Goal: Transaction & Acquisition: Purchase product/service

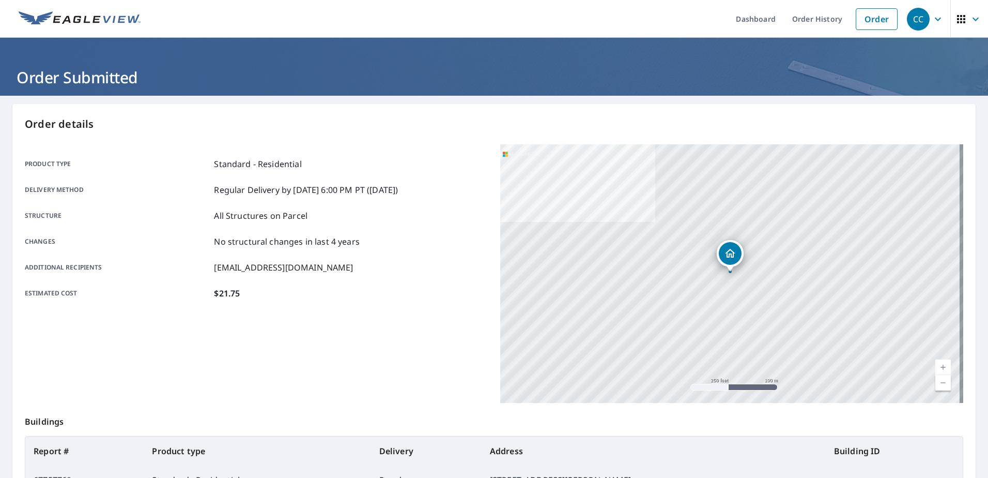
scroll to position [131, 0]
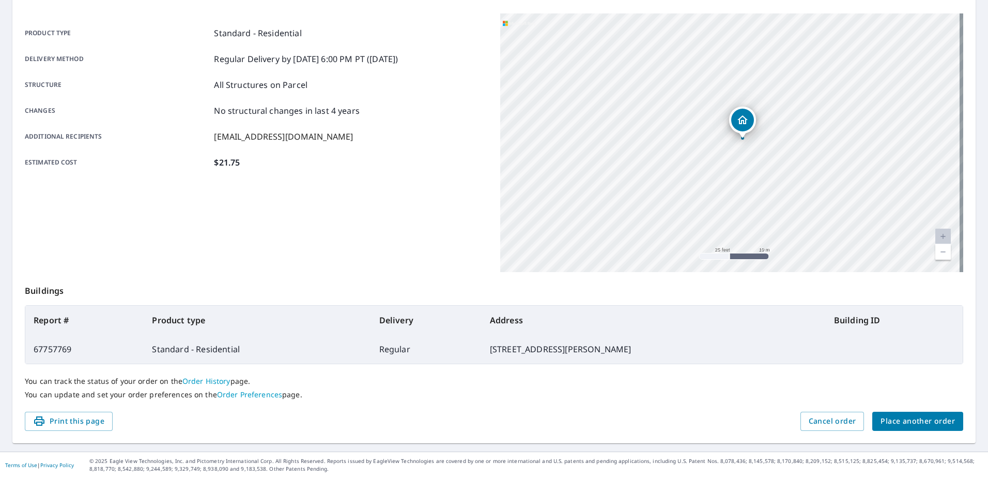
click at [920, 416] on span "Place another order" at bounding box center [918, 421] width 74 height 13
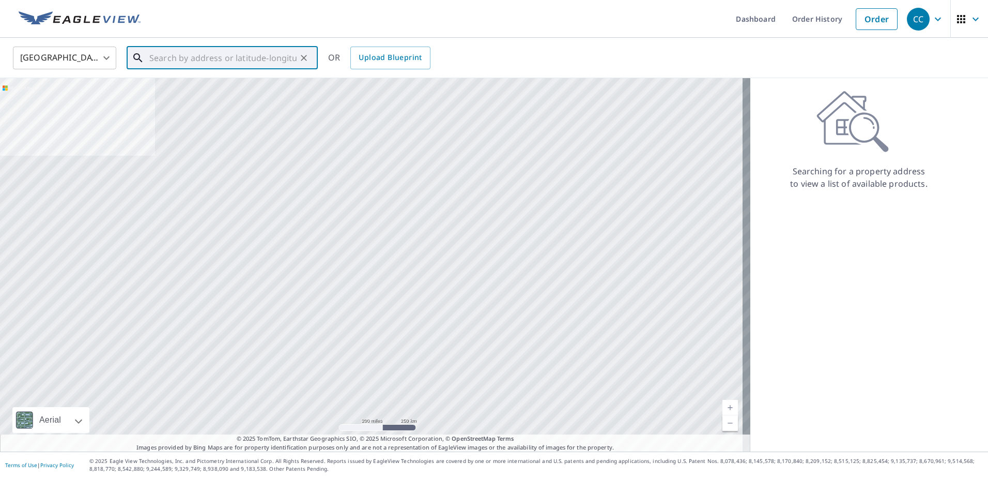
click at [204, 65] on input "text" at bounding box center [222, 57] width 147 height 29
paste input "[STREET_ADDRESS]"
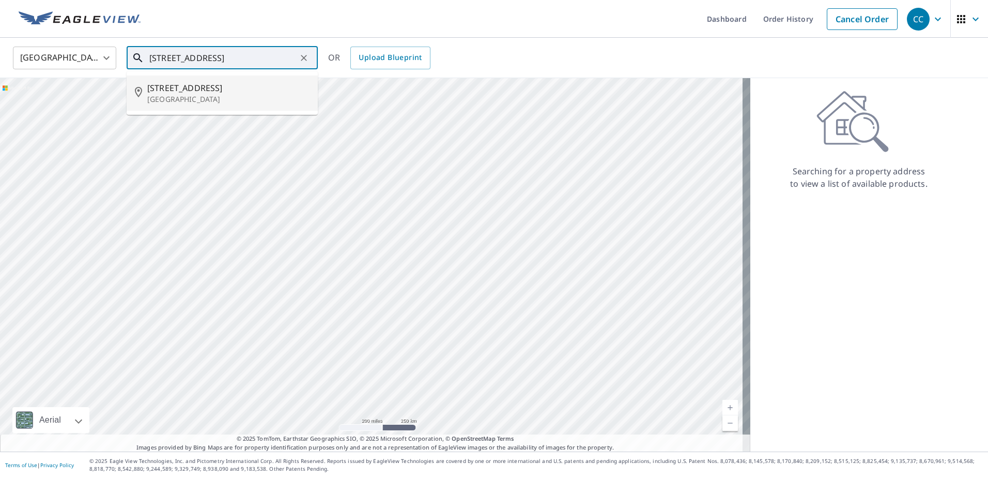
click at [221, 85] on span "[STREET_ADDRESS]" at bounding box center [228, 88] width 162 height 12
type input "[STREET_ADDRESS]"
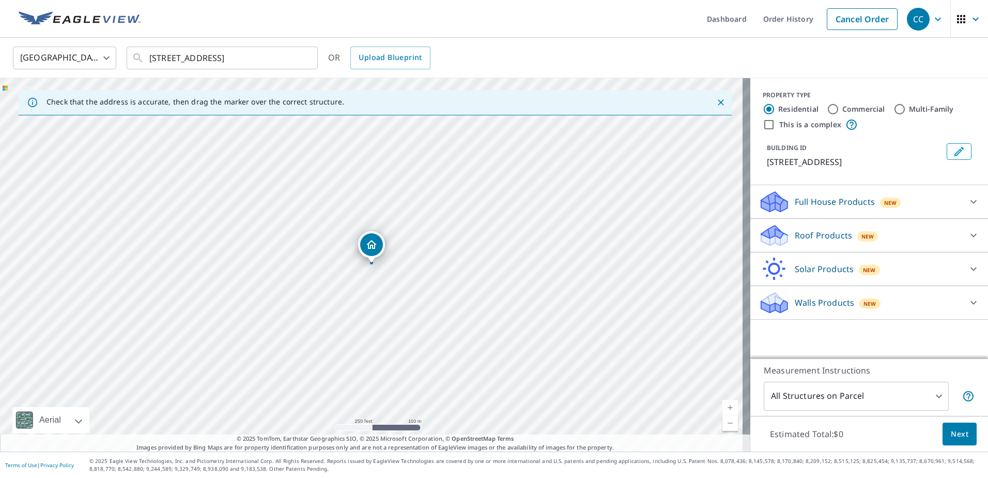
click at [819, 241] on p "Roof Products" at bounding box center [823, 235] width 57 height 12
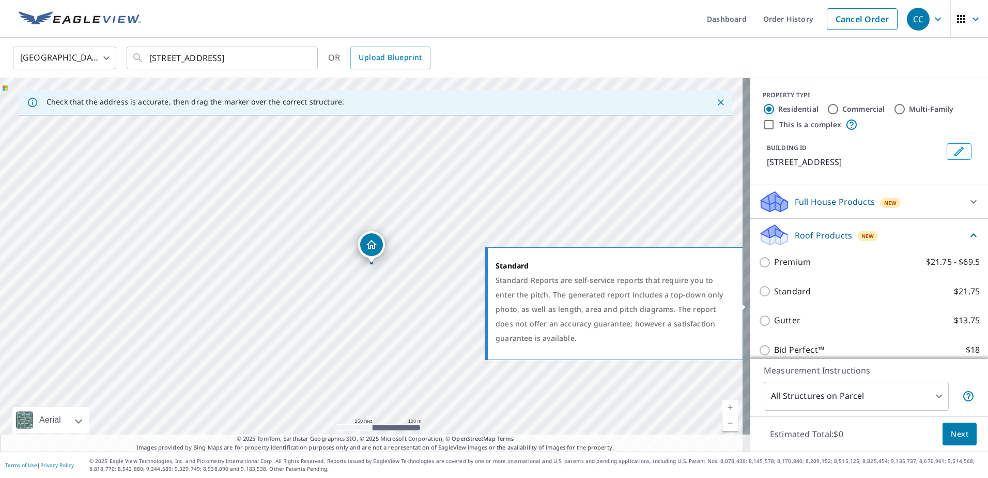
click at [794, 298] on p "Standard" at bounding box center [792, 291] width 37 height 13
click at [774, 297] on input "Standard $21.75" at bounding box center [767, 291] width 16 height 12
checkbox input "true"
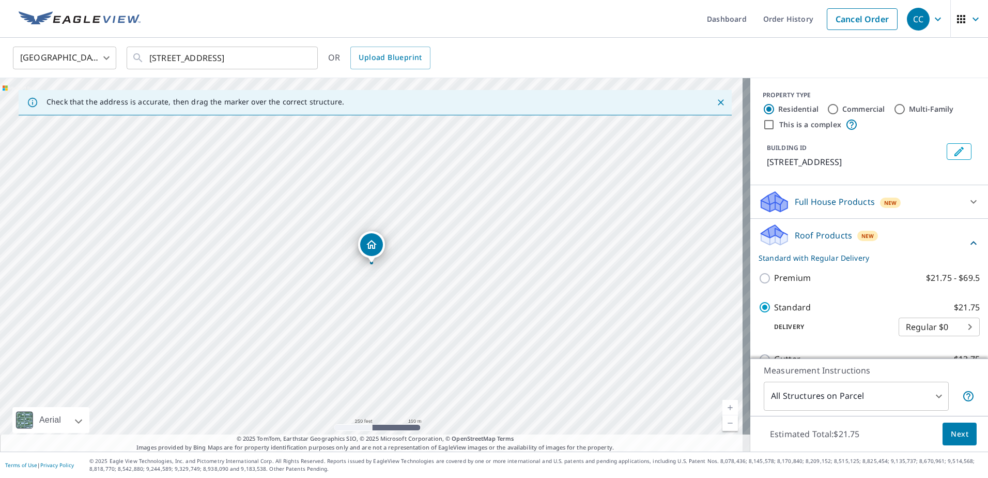
click at [943, 426] on button "Next" at bounding box center [960, 433] width 34 height 23
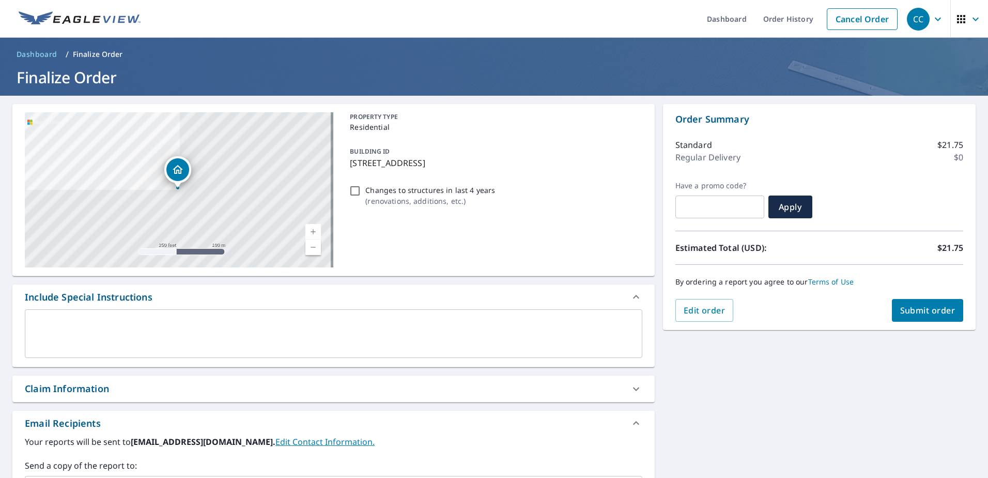
click at [215, 387] on div "Claim Information" at bounding box center [324, 388] width 599 height 14
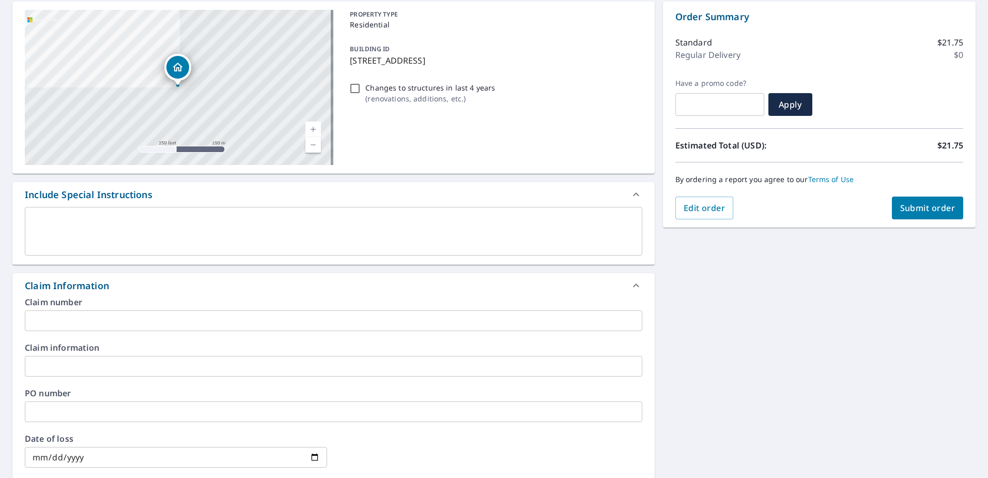
scroll to position [103, 0]
click at [145, 316] on input "text" at bounding box center [334, 319] width 618 height 21
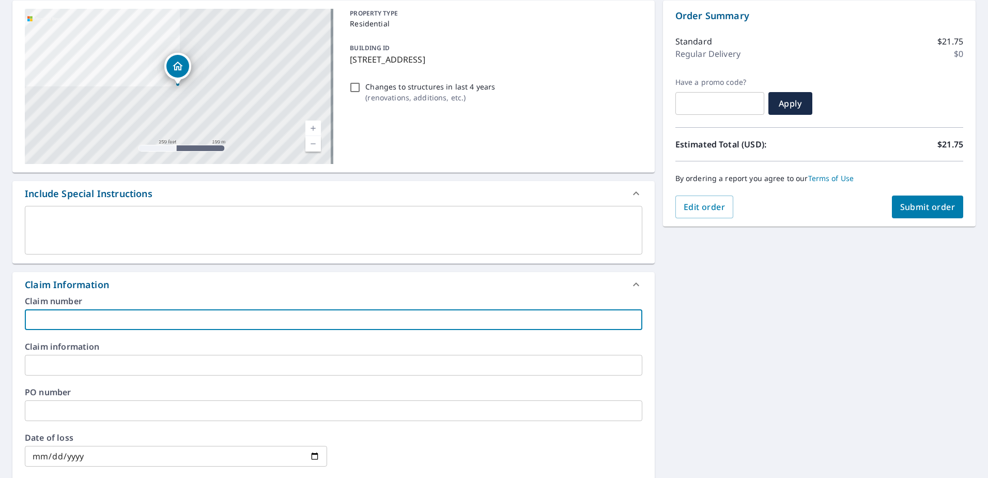
paste input "8159357"
click at [132, 318] on input "8159357" at bounding box center [334, 319] width 618 height 21
paste input "Buckland residence"
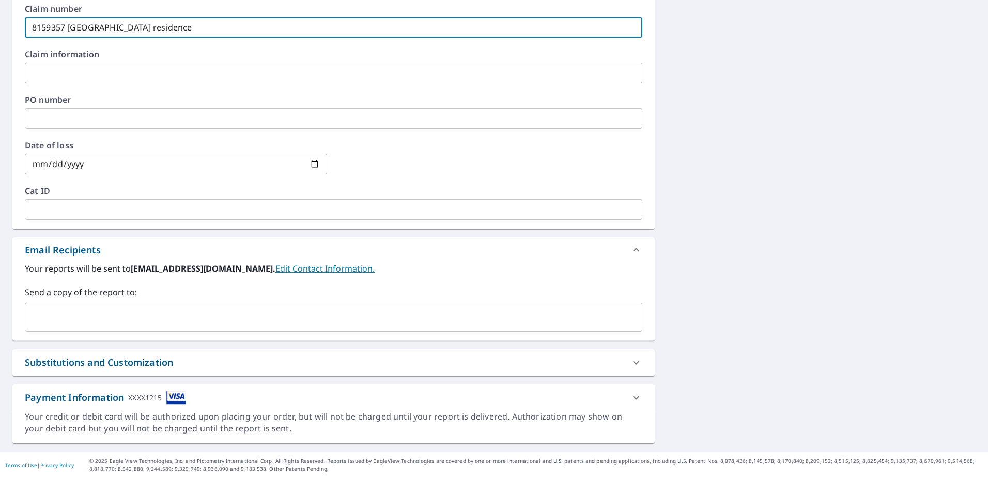
type input "8159357 [GEOGRAPHIC_DATA] residence"
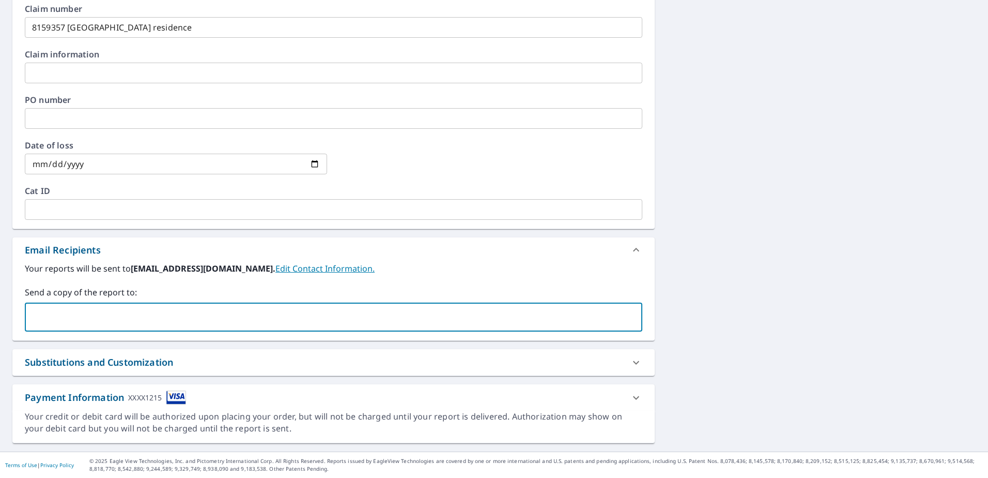
click at [119, 323] on input "text" at bounding box center [325, 317] width 593 height 20
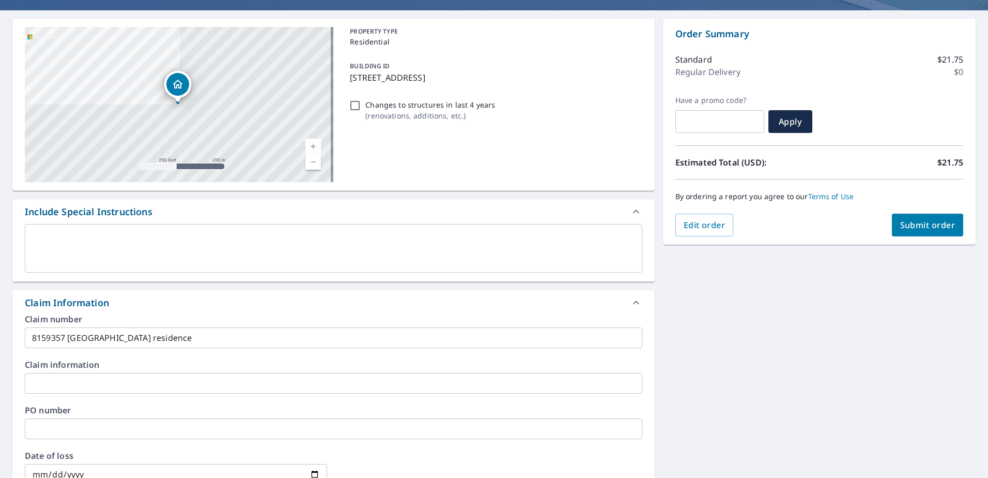
type input "[EMAIL_ADDRESS][DOMAIN_NAME]"
click at [916, 228] on span "Submit order" at bounding box center [927, 224] width 55 height 11
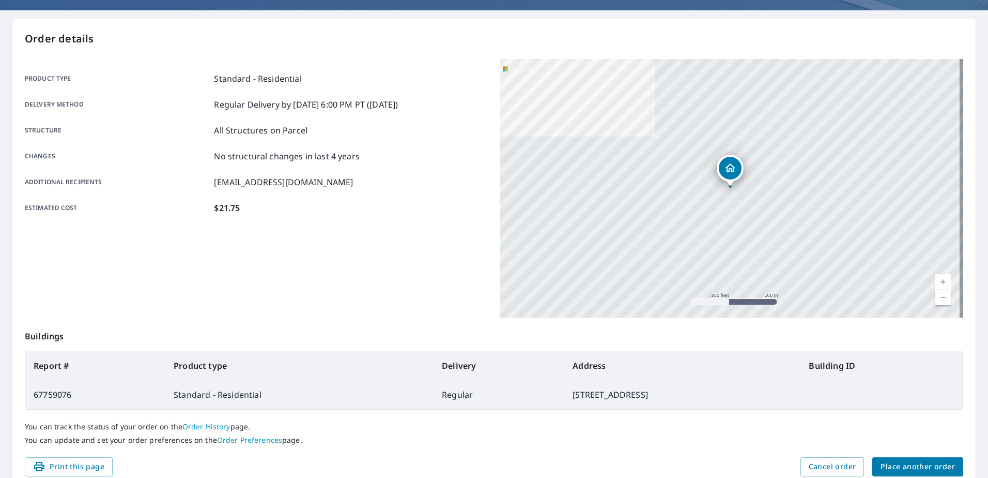
click at [892, 463] on span "Place another order" at bounding box center [918, 466] width 74 height 13
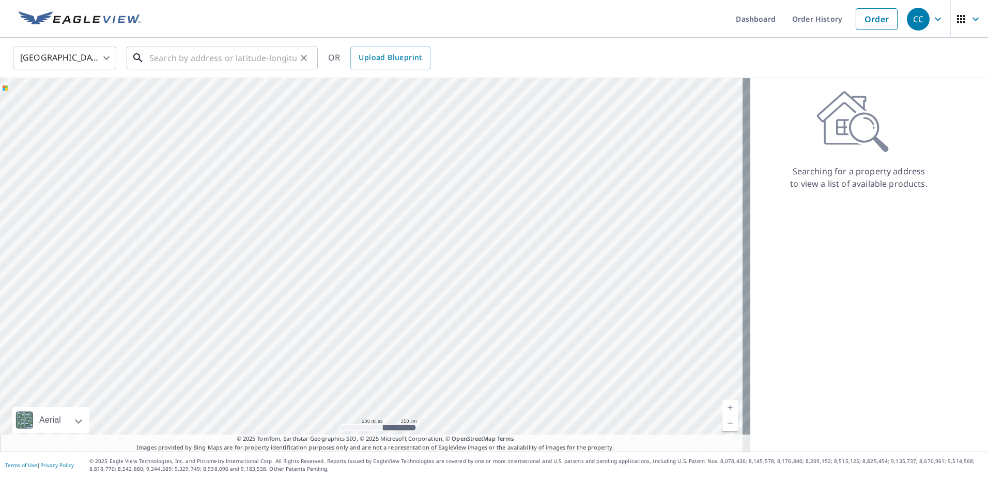
click at [248, 52] on input "text" at bounding box center [222, 57] width 147 height 29
paste input "[STREET_ADDRESS] Sumte"
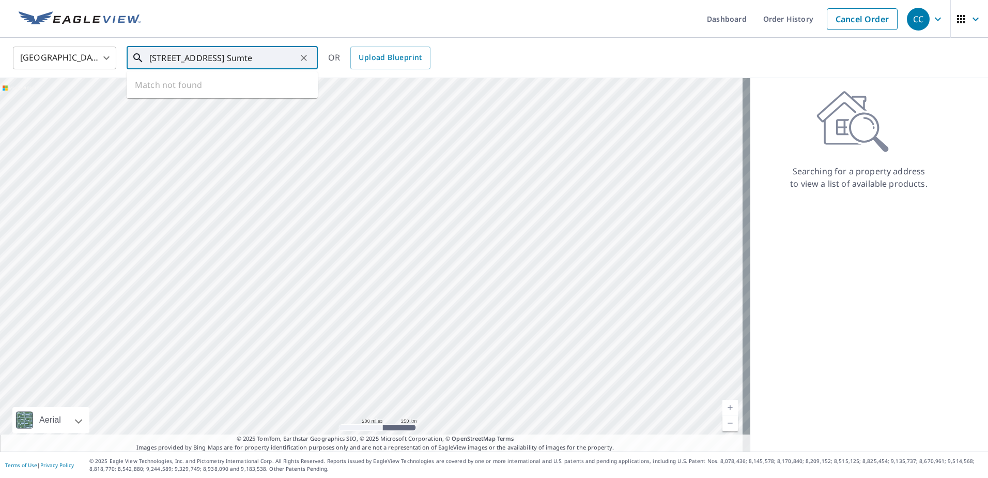
scroll to position [0, 54]
drag, startPoint x: 269, startPoint y: 58, endPoint x: 354, endPoint y: 68, distance: 85.9
click at [354, 68] on div "United States [GEOGRAPHIC_DATA] ​ [STREET_ADDRESS] Sumte ​ Match not found OR U…" at bounding box center [490, 57] width 971 height 24
click at [257, 82] on span "[STREET_ADDRESS]" at bounding box center [228, 88] width 162 height 12
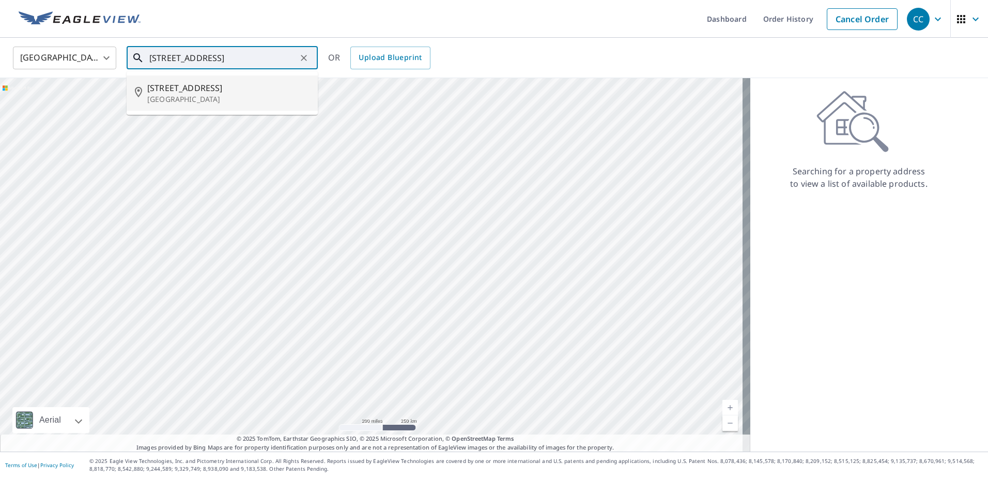
type input "[STREET_ADDRESS]"
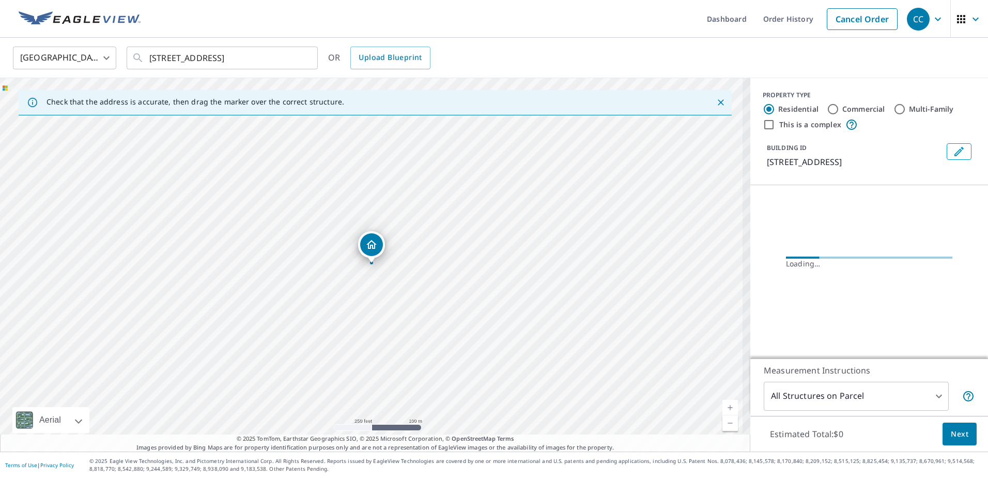
scroll to position [0, 0]
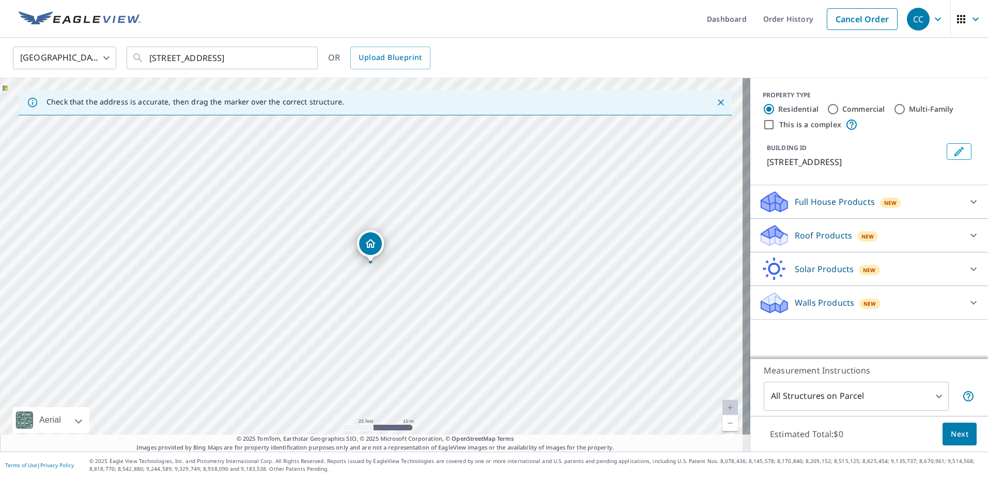
click at [781, 248] on icon at bounding box center [774, 235] width 31 height 24
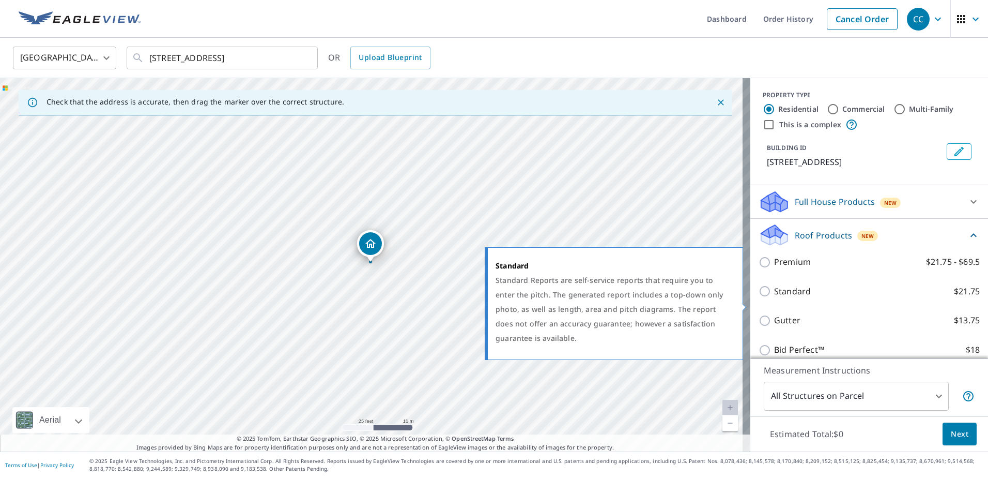
drag, startPoint x: 785, startPoint y: 299, endPoint x: 794, endPoint y: 308, distance: 12.1
click at [785, 298] on p "Standard" at bounding box center [792, 291] width 37 height 13
click at [774, 297] on input "Standard $21.75" at bounding box center [767, 291] width 16 height 12
checkbox input "true"
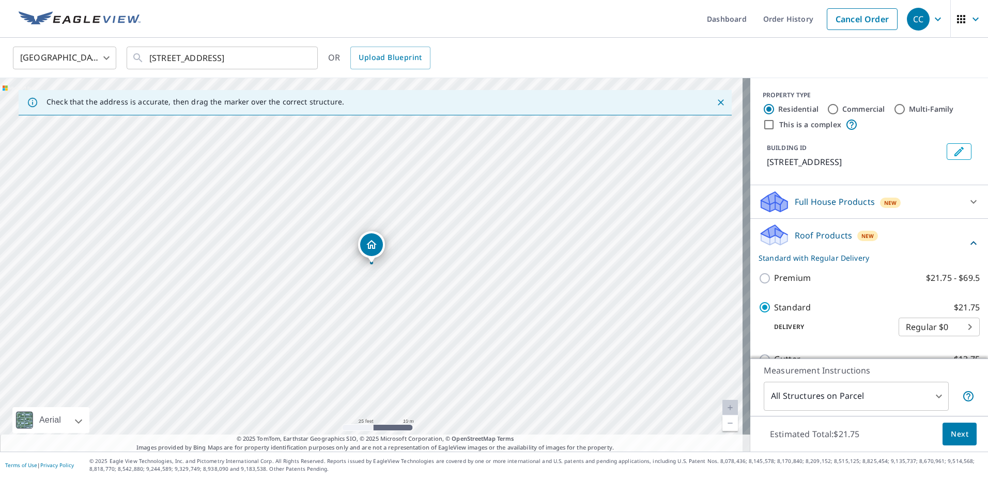
click at [954, 433] on span "Next" at bounding box center [960, 433] width 18 height 13
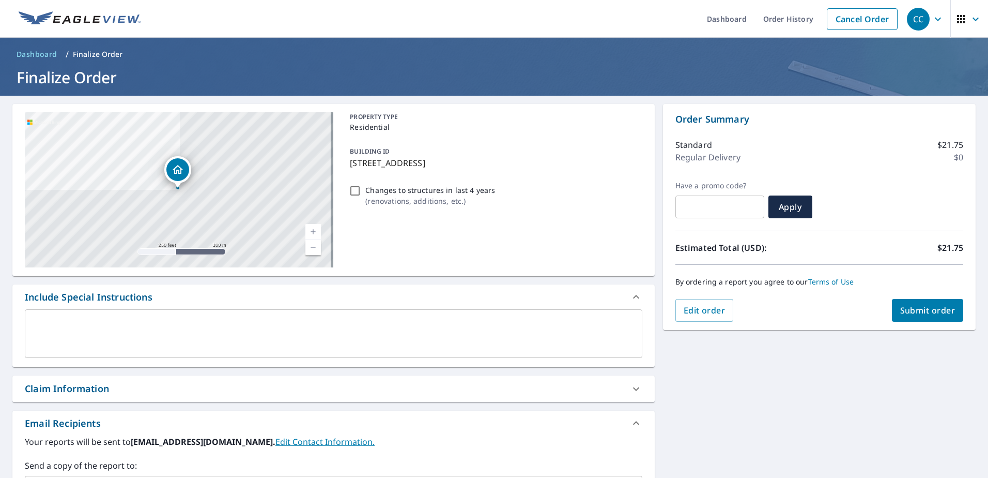
scroll to position [155, 0]
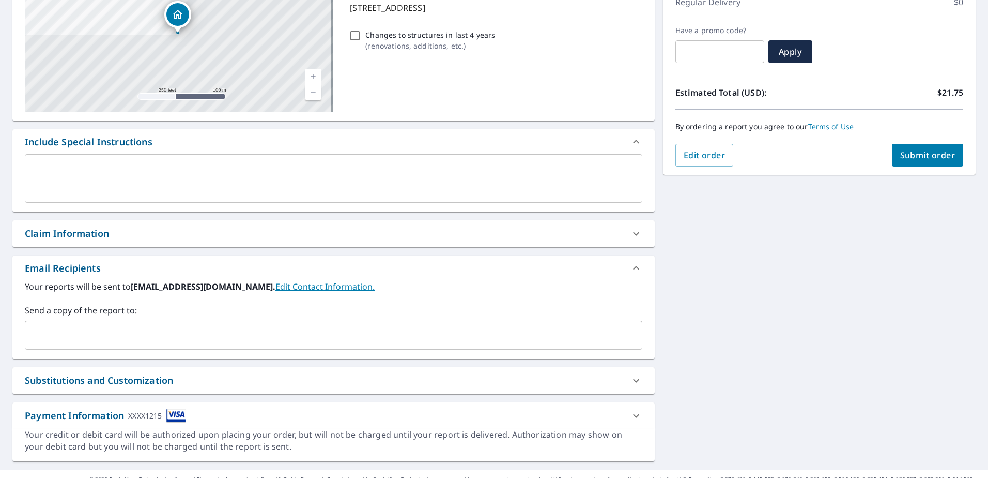
click at [98, 240] on div "Claim Information" at bounding box center [333, 233] width 643 height 26
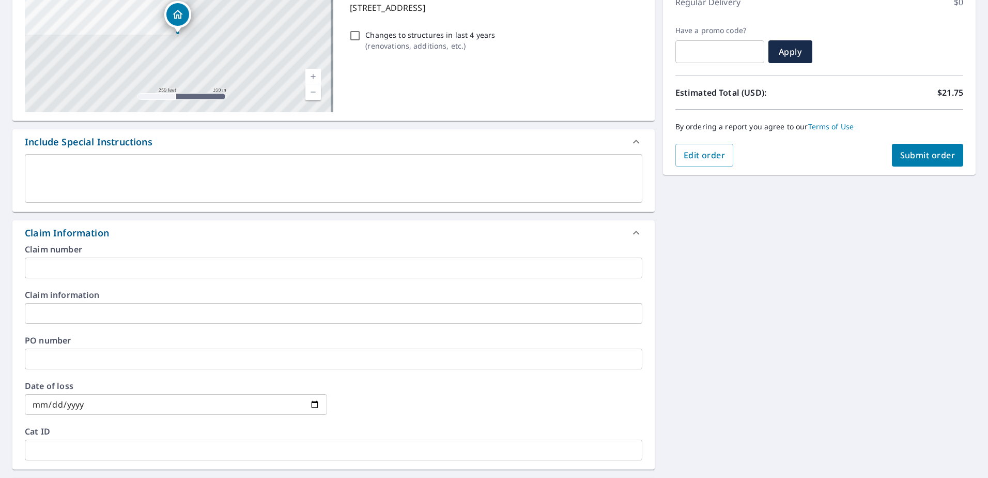
click at [94, 262] on input "text" at bounding box center [334, 267] width 618 height 21
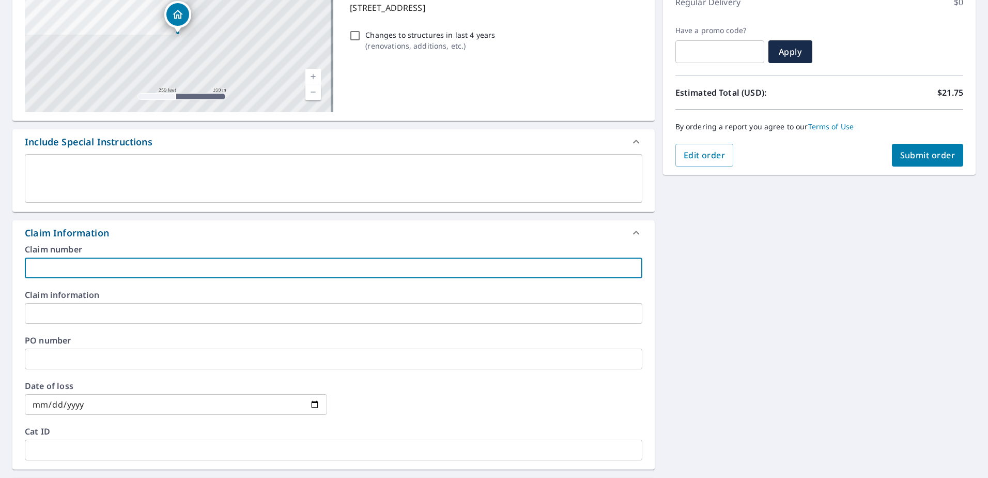
paste input "8159362"
click at [111, 268] on input "8159362" at bounding box center [334, 267] width 618 height 21
paste input "Potter residence"
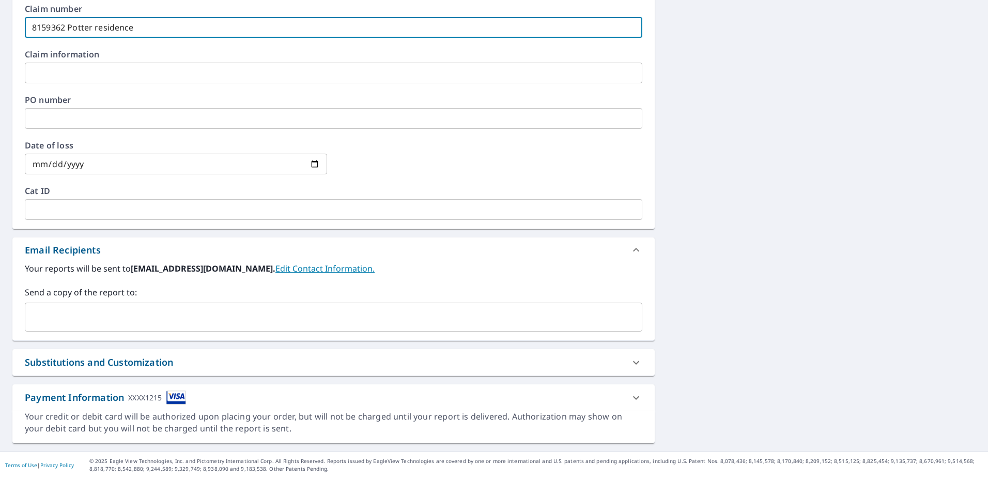
type input "8159362 Potter residence"
click at [75, 324] on input "text" at bounding box center [325, 317] width 593 height 20
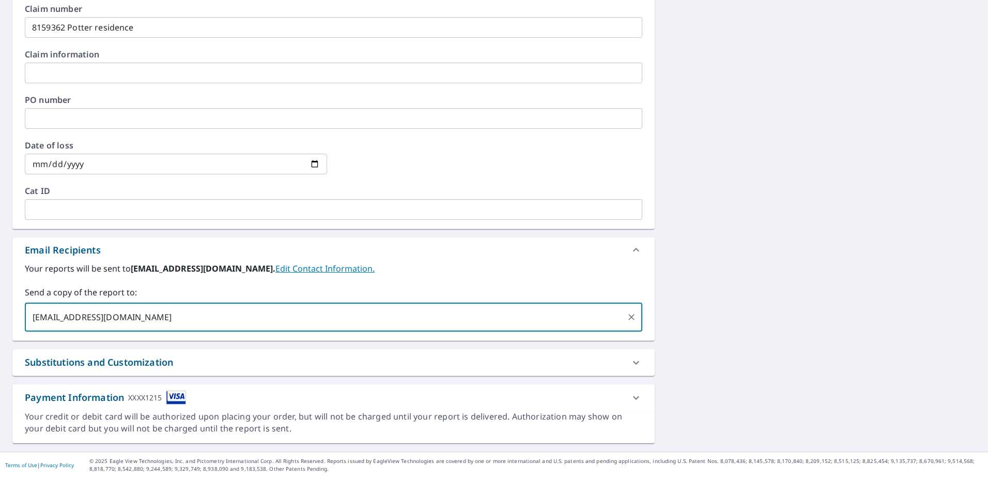
scroll to position [85, 0]
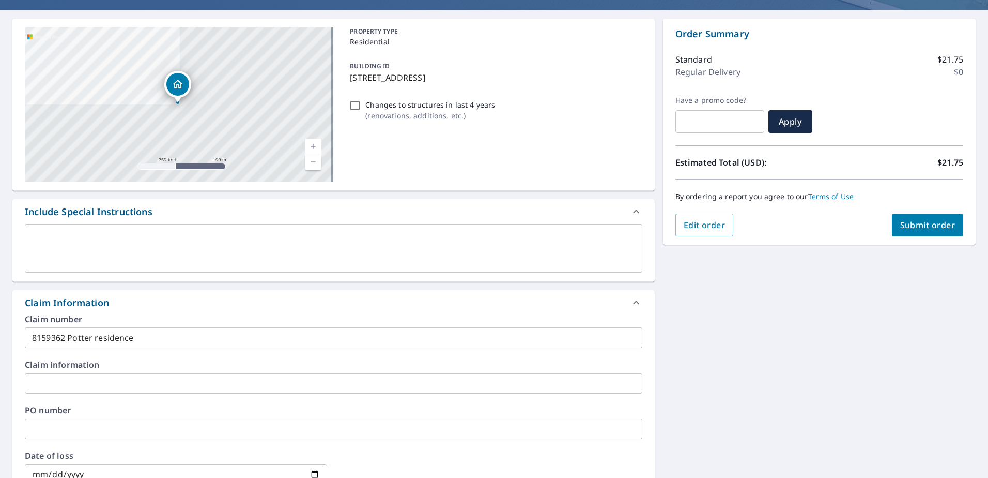
type input "[EMAIL_ADDRESS][DOMAIN_NAME]"
click at [922, 234] on button "Submit order" at bounding box center [928, 224] width 72 height 23
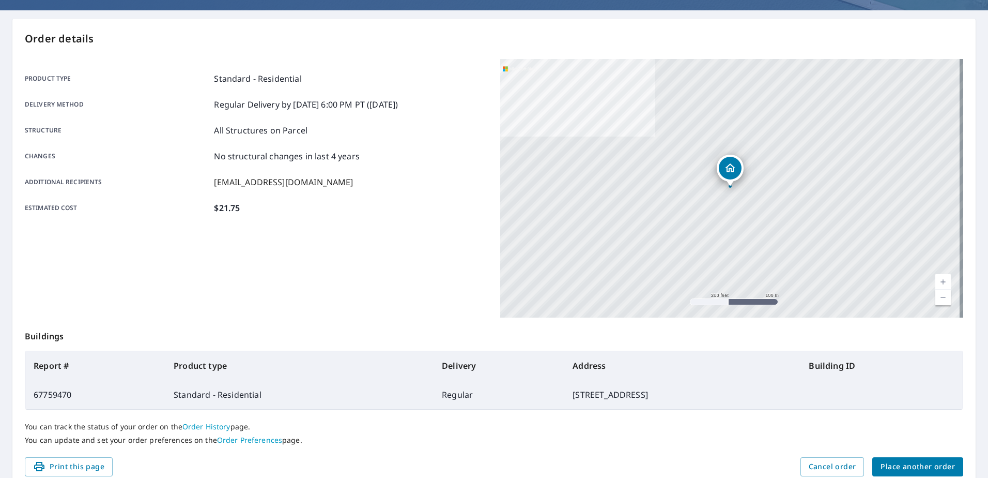
click at [908, 465] on span "Place another order" at bounding box center [918, 466] width 74 height 13
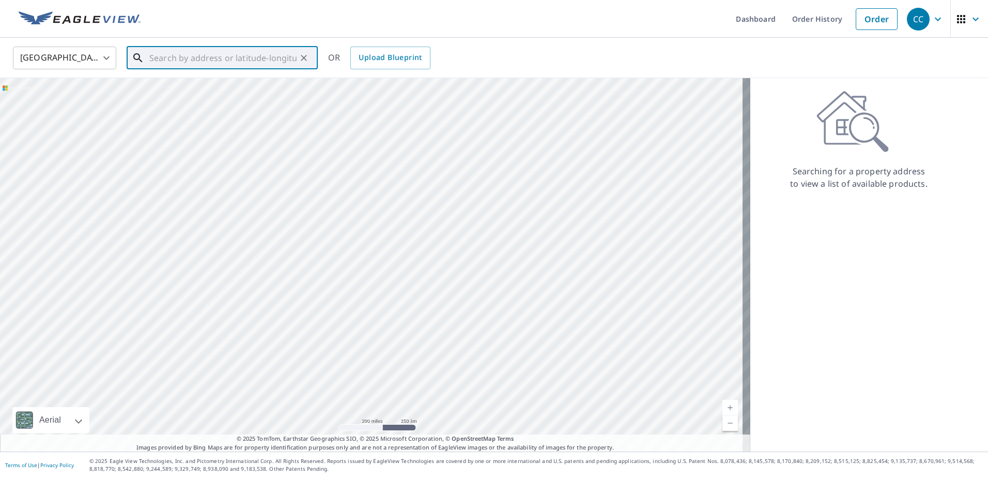
click at [209, 64] on input "text" at bounding box center [222, 57] width 147 height 29
paste input "[STREET_ADDRESS]"
drag, startPoint x: 231, startPoint y: 57, endPoint x: 387, endPoint y: 70, distance: 157.2
click at [387, 70] on div "United States [GEOGRAPHIC_DATA] ​ [STREET_ADDRESS] ​ Match not found OR Upload …" at bounding box center [494, 58] width 988 height 40
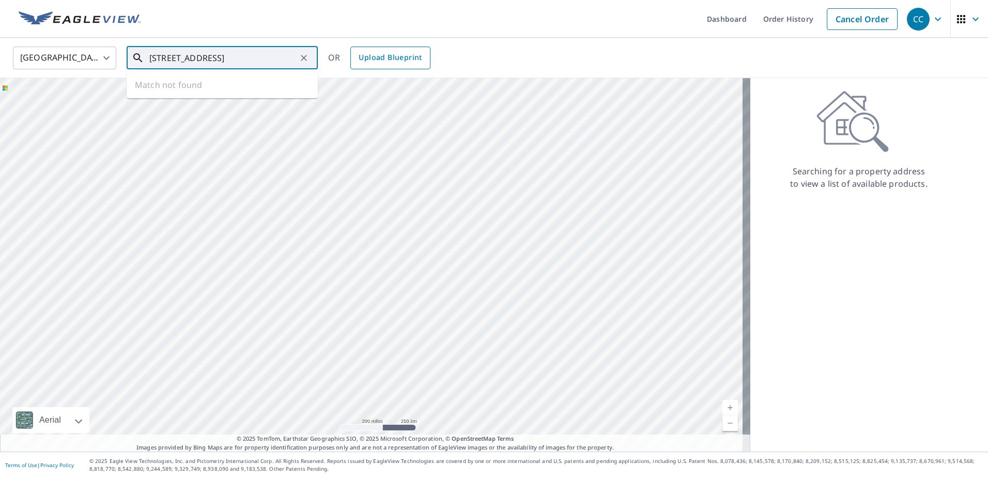
scroll to position [0, 0]
drag, startPoint x: 241, startPoint y: 81, endPoint x: 237, endPoint y: 87, distance: 7.5
click at [241, 81] on li "[STREET_ADDRESS]" at bounding box center [222, 92] width 191 height 35
type input "[STREET_ADDRESS]"
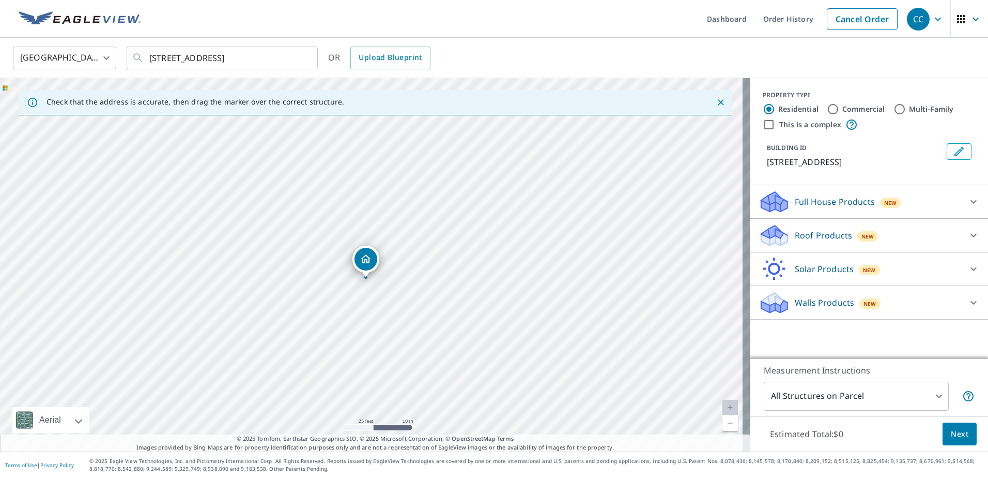
click at [812, 229] on p "Roof Products" at bounding box center [823, 235] width 57 height 12
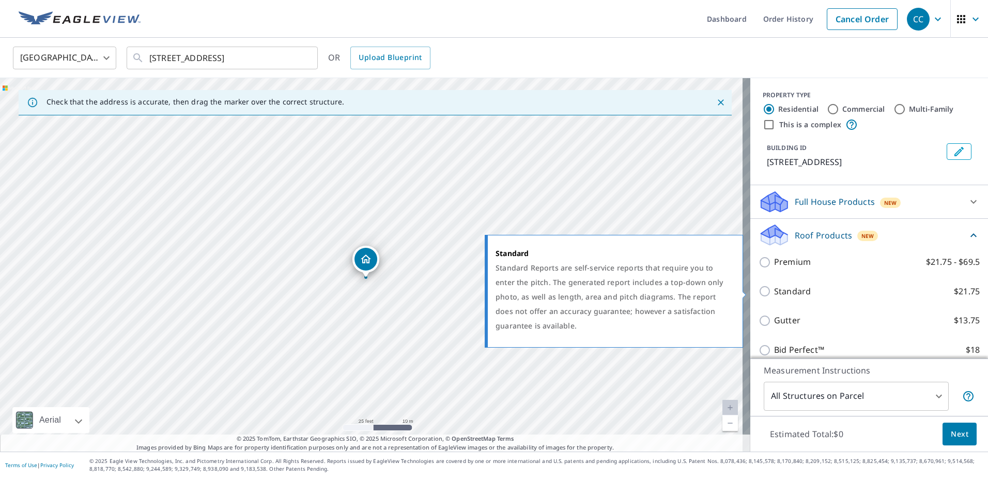
click at [779, 290] on p "Standard" at bounding box center [792, 291] width 37 height 13
click at [774, 290] on input "Standard $21.75" at bounding box center [767, 291] width 16 height 12
checkbox input "true"
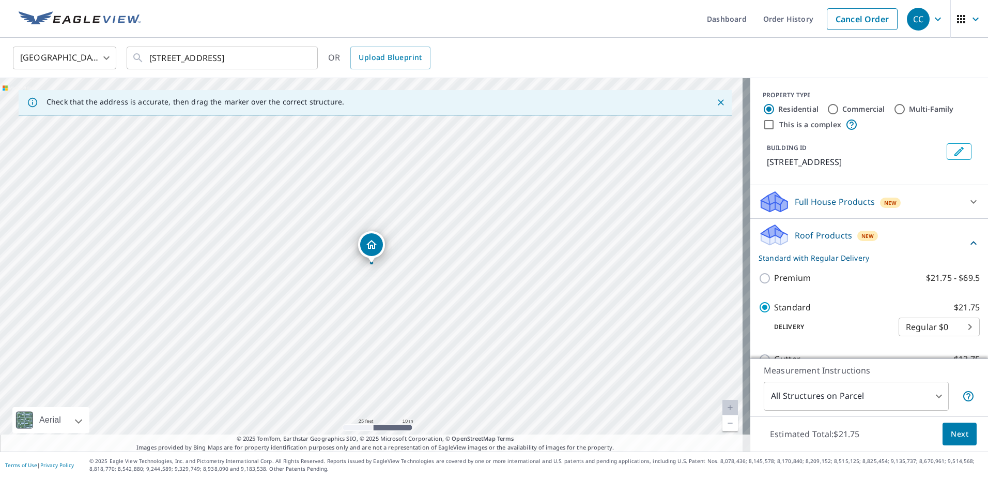
click at [951, 430] on span "Next" at bounding box center [960, 433] width 18 height 13
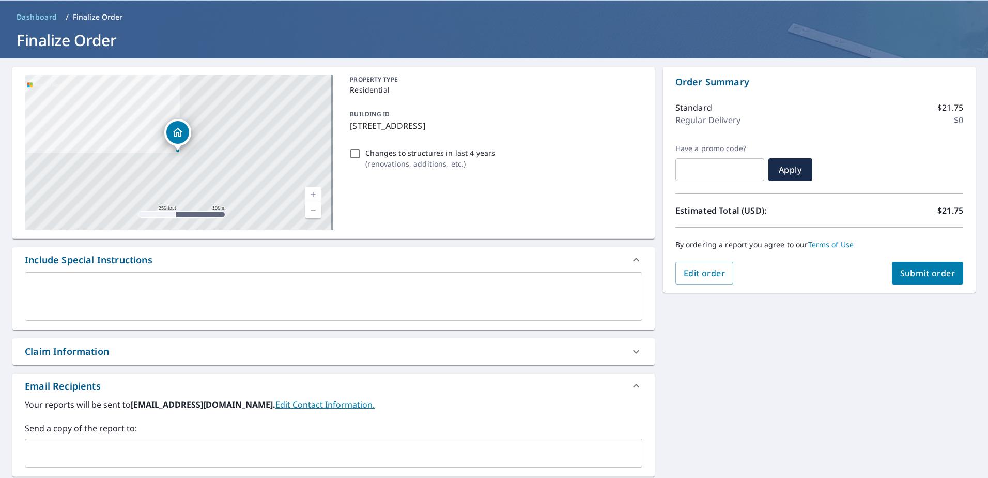
scroll to position [103, 0]
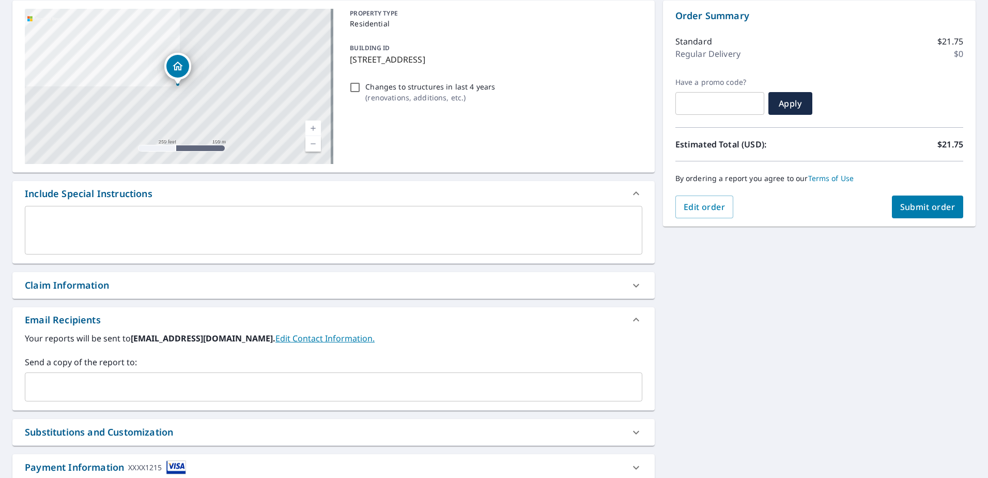
click at [171, 282] on div "Claim Information" at bounding box center [324, 285] width 599 height 14
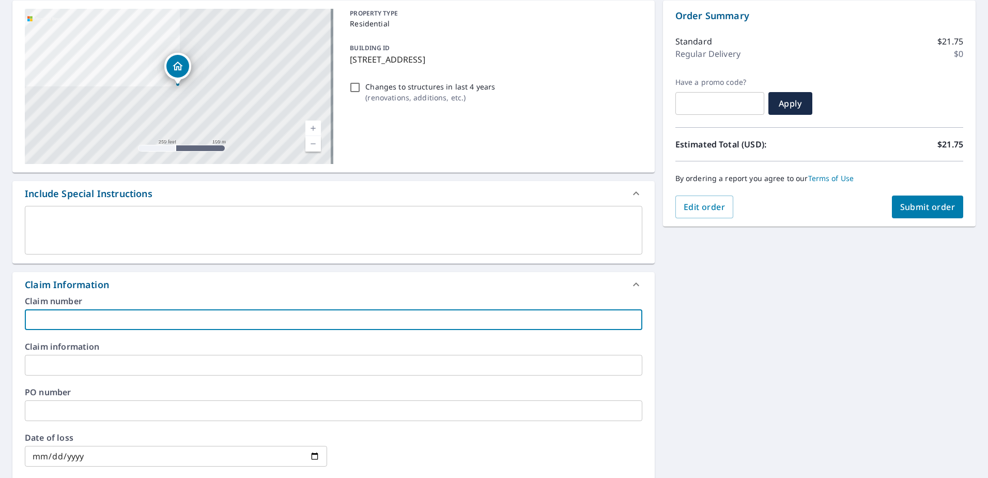
click at [154, 316] on input "text" at bounding box center [334, 319] width 618 height 21
paste input "8159374"
click at [177, 325] on input "8159374" at bounding box center [334, 319] width 618 height 21
paste input "Sander residence"
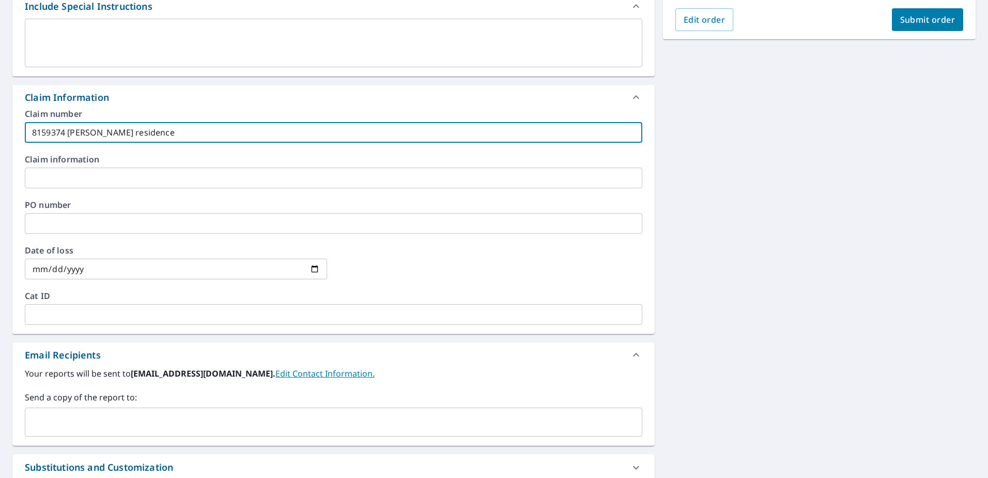
scroll to position [395, 0]
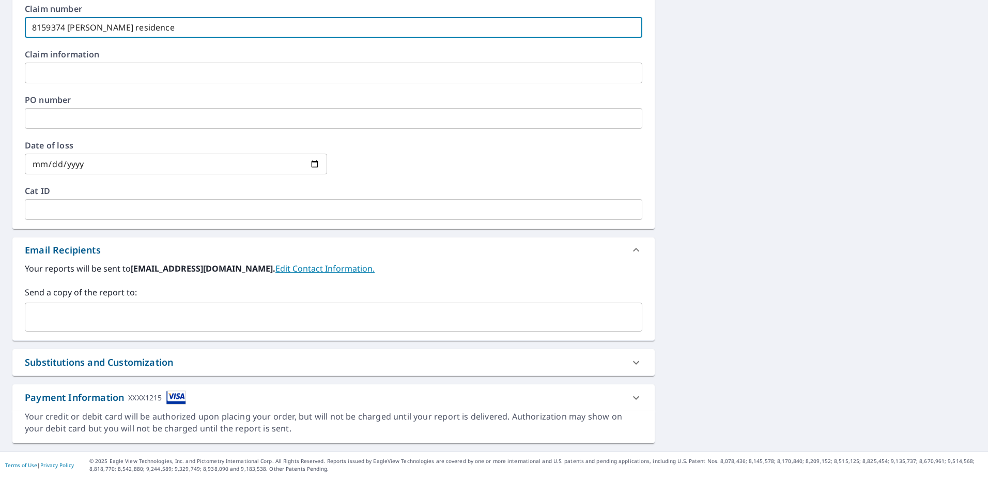
type input "8159374 [PERSON_NAME] residence"
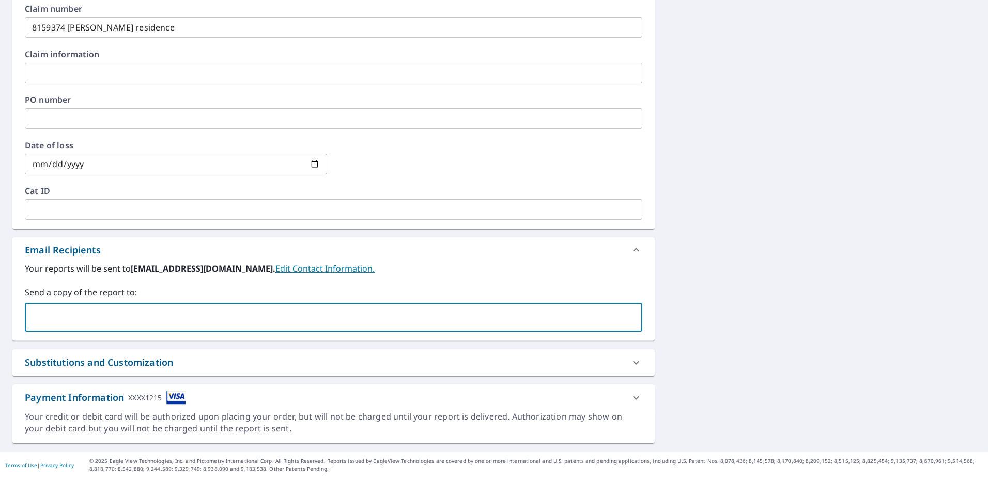
click at [186, 325] on input "text" at bounding box center [325, 317] width 593 height 20
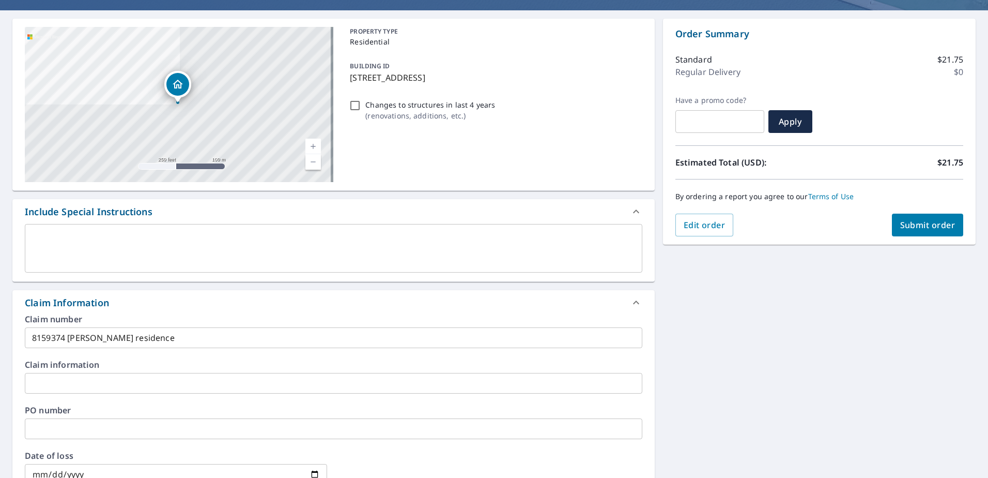
type input "[EMAIL_ADDRESS][DOMAIN_NAME]"
click at [923, 228] on span "Submit order" at bounding box center [927, 224] width 55 height 11
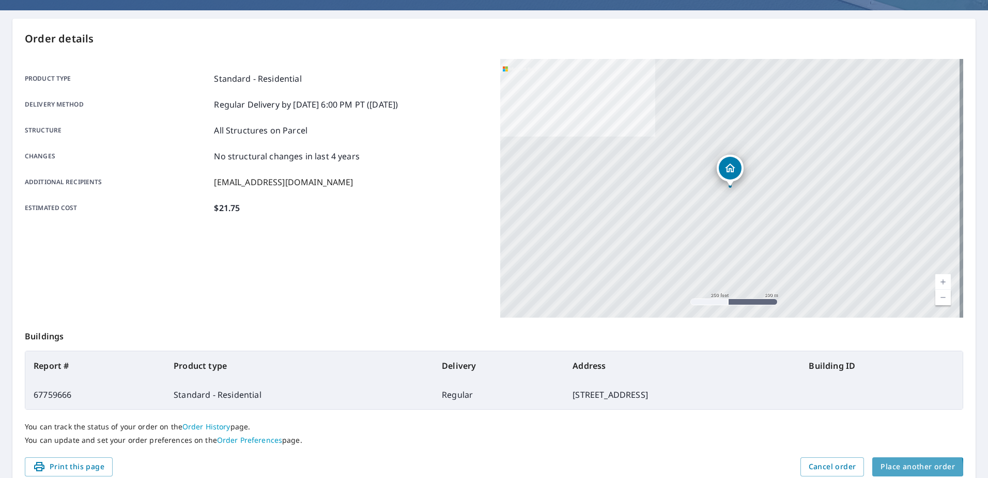
click at [895, 469] on span "Place another order" at bounding box center [918, 466] width 74 height 13
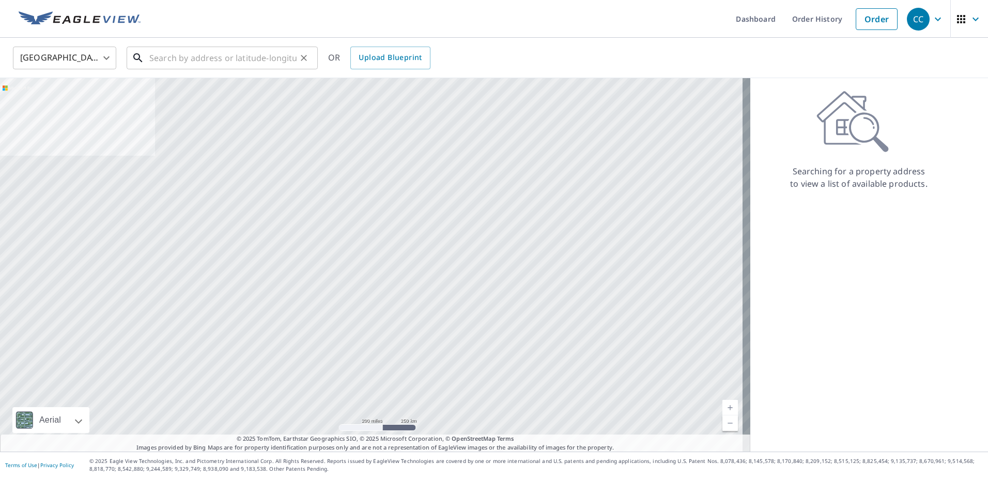
click at [174, 55] on input "text" at bounding box center [222, 57] width 147 height 29
paste input "[STREET_ADDRESS] M"
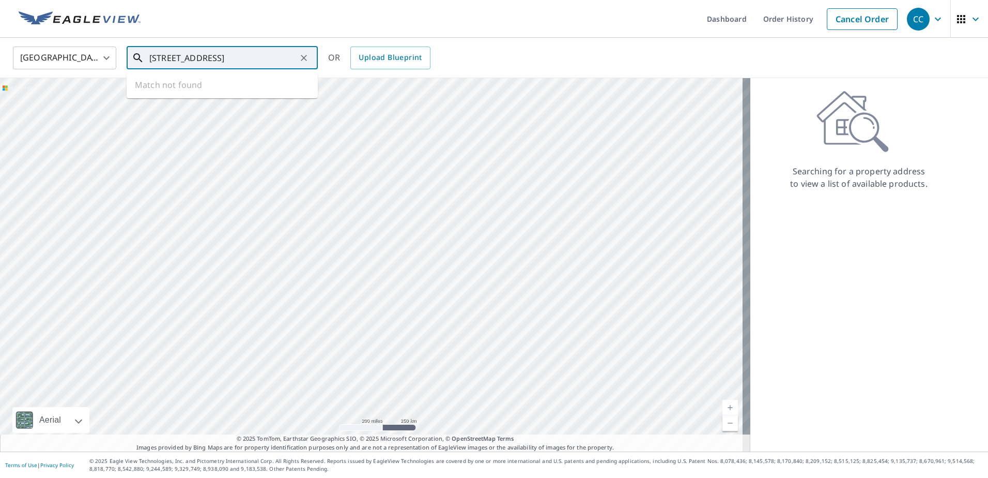
scroll to position [0, 53]
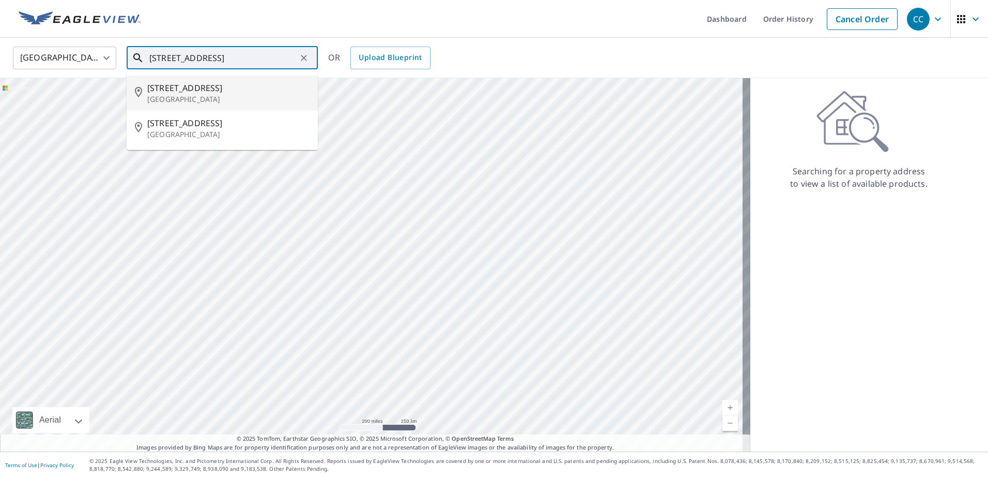
click at [203, 85] on span "[STREET_ADDRESS]" at bounding box center [228, 88] width 162 height 12
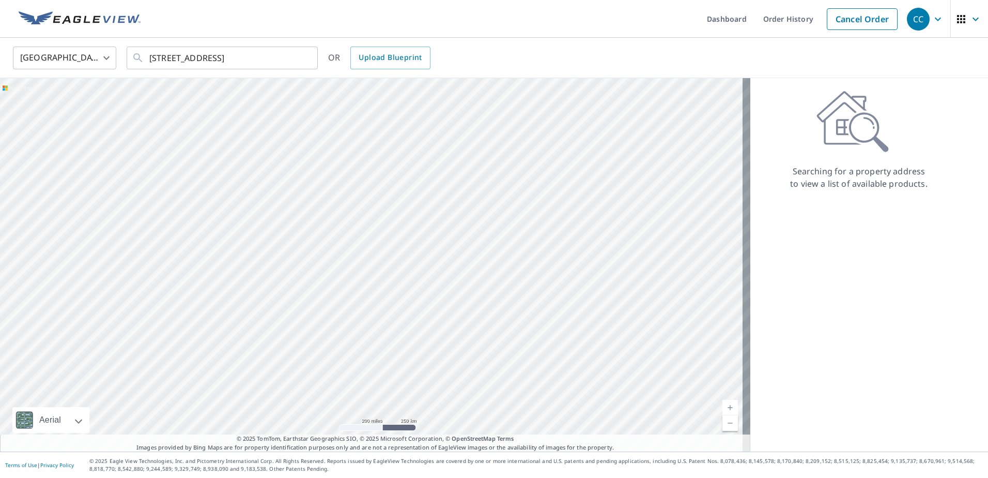
scroll to position [0, 0]
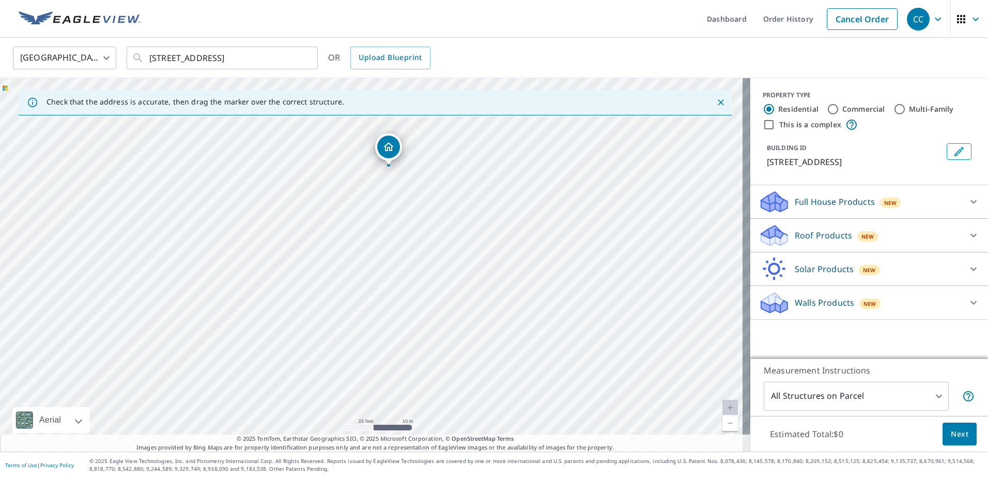
drag, startPoint x: 352, startPoint y: 284, endPoint x: 528, endPoint y: 431, distance: 229.4
click at [528, 431] on div "[STREET_ADDRESS]" at bounding box center [375, 264] width 751 height 373
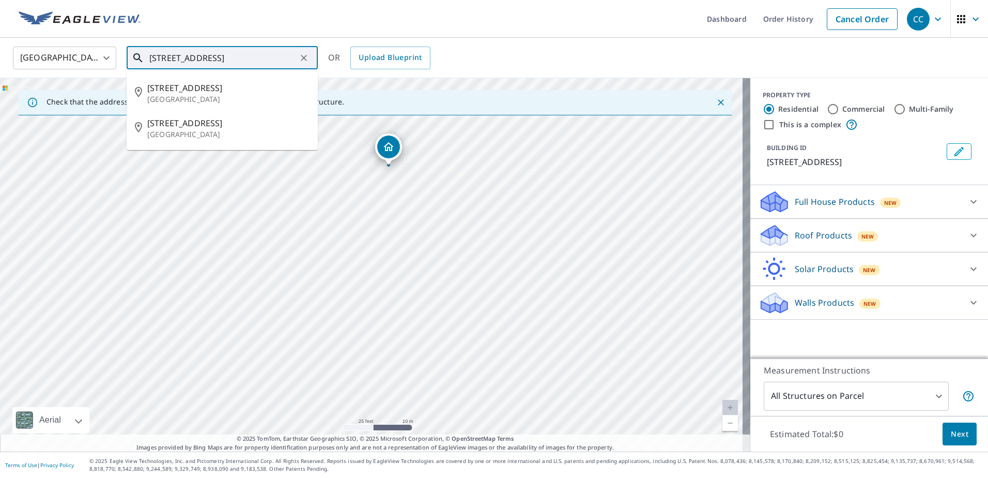
click at [228, 62] on input "[STREET_ADDRESS]" at bounding box center [222, 57] width 147 height 29
click at [225, 118] on span "[STREET_ADDRESS]" at bounding box center [228, 123] width 162 height 12
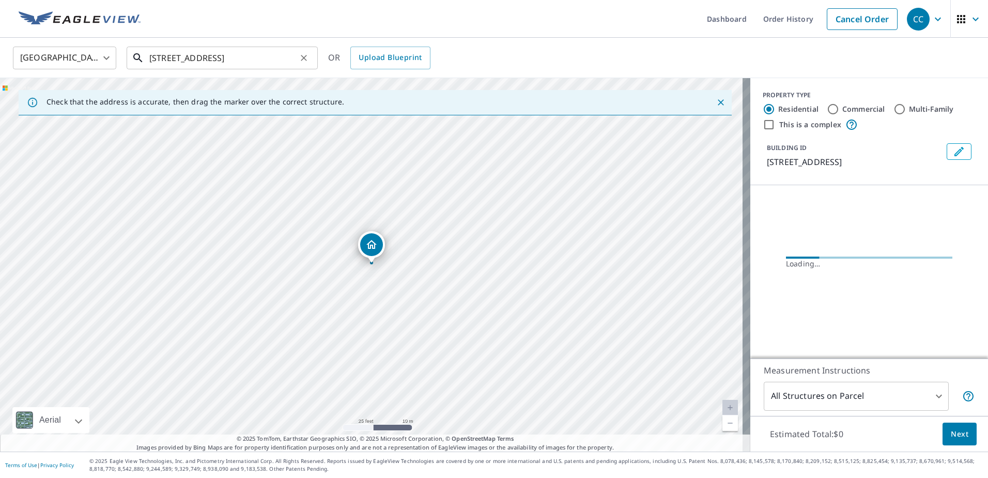
click at [199, 61] on input "[STREET_ADDRESS]" at bounding box center [222, 57] width 147 height 29
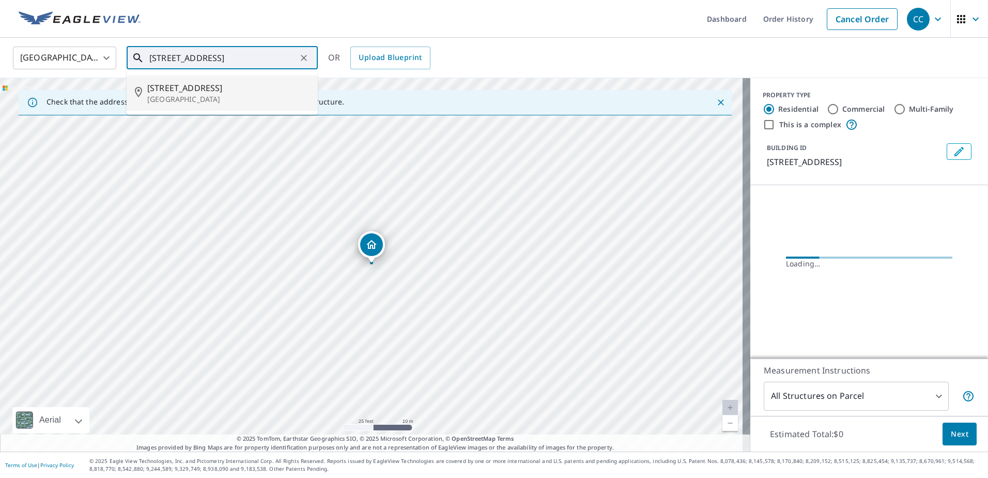
click at [212, 85] on span "[STREET_ADDRESS]" at bounding box center [228, 88] width 162 height 12
click at [221, 55] on input "[STREET_ADDRESS]" at bounding box center [222, 57] width 147 height 29
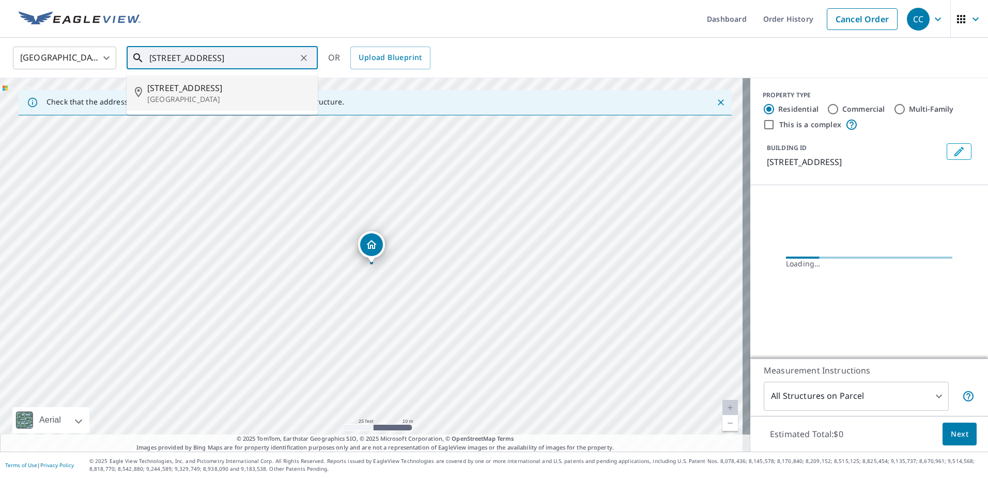
paste input "reet [GEOGRAPHIC_DATA] M"
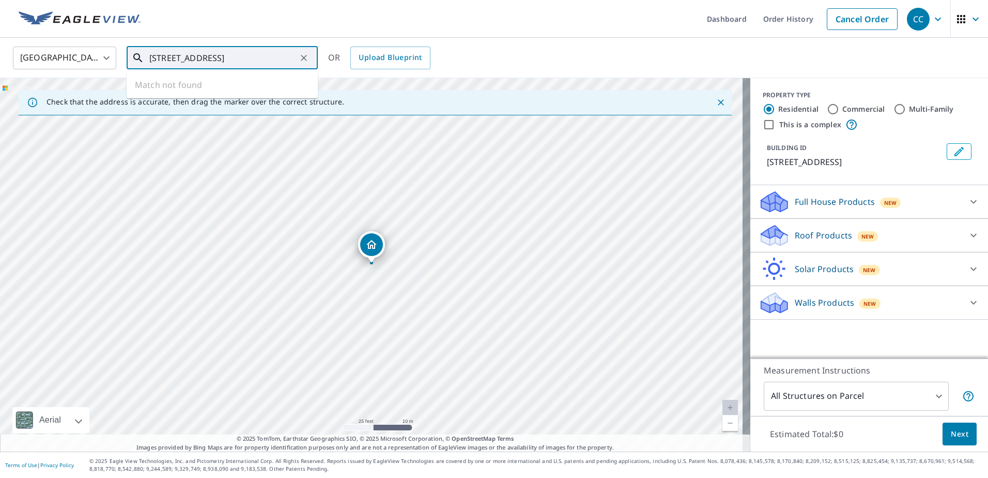
scroll to position [0, 50]
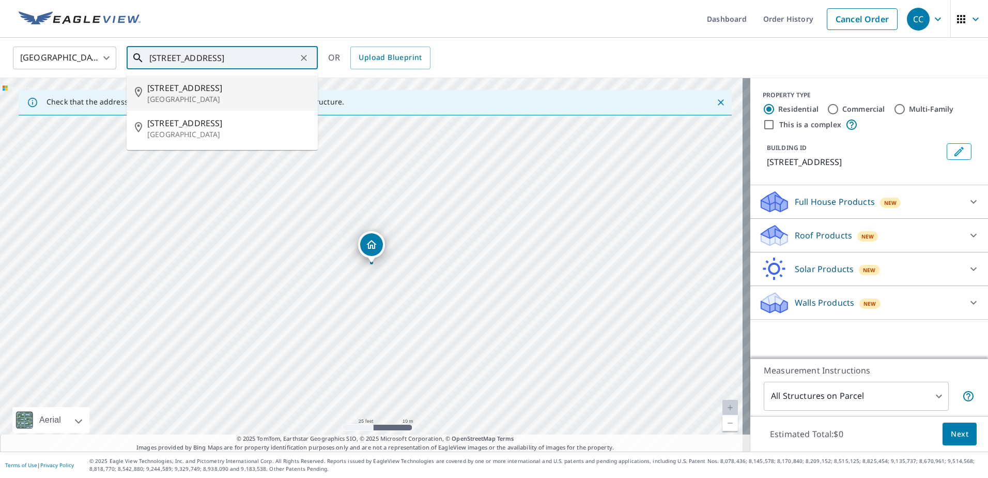
click at [244, 92] on span "[STREET_ADDRESS]" at bounding box center [228, 88] width 162 height 12
type input "[STREET_ADDRESS]"
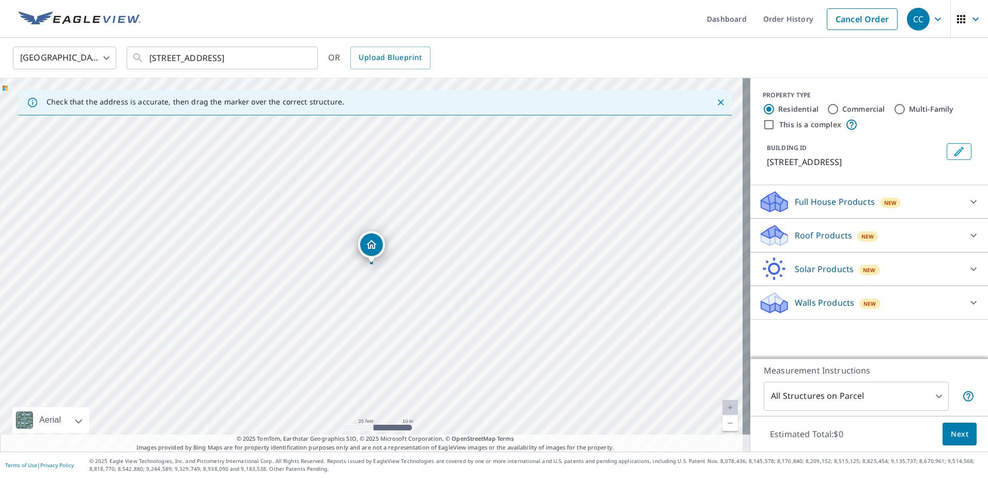
scroll to position [0, 0]
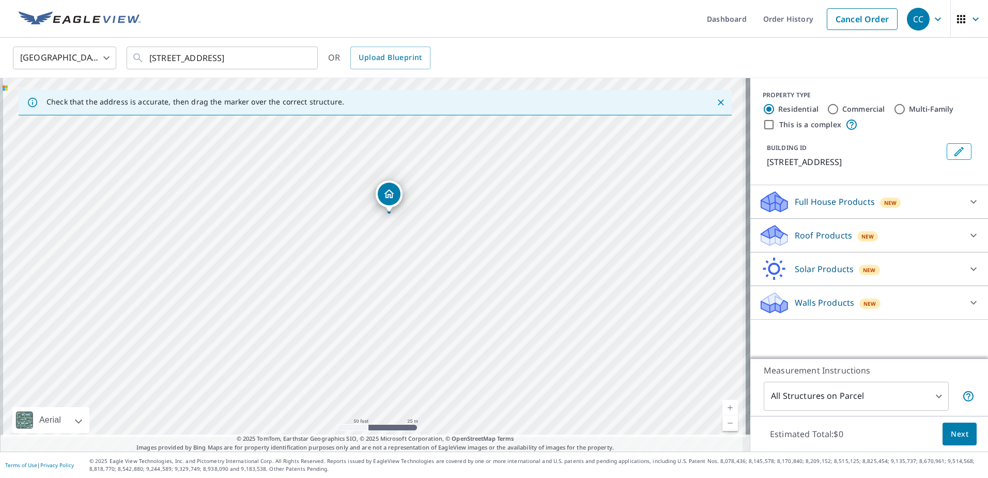
drag, startPoint x: 438, startPoint y: 322, endPoint x: 434, endPoint y: 251, distance: 70.9
click at [434, 251] on div "[STREET_ADDRESS]" at bounding box center [375, 264] width 751 height 373
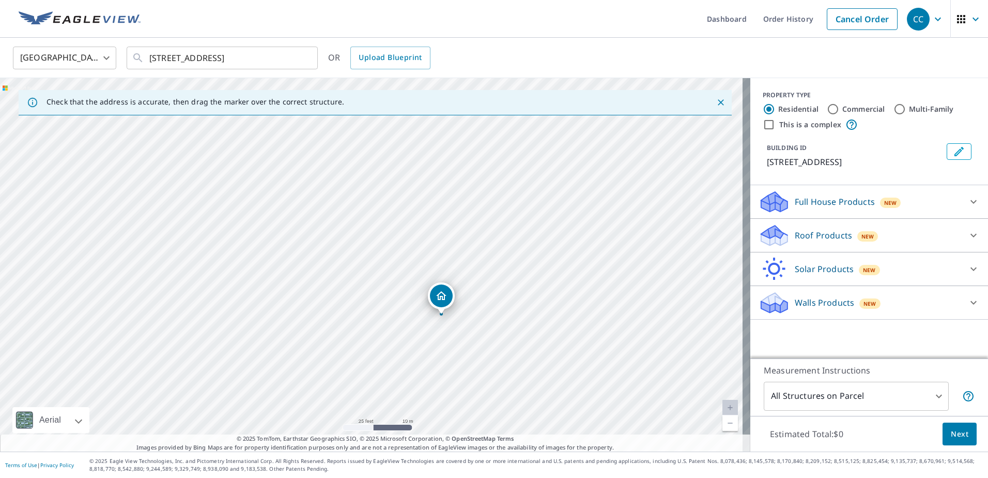
drag, startPoint x: 360, startPoint y: 86, endPoint x: 441, endPoint y: 286, distance: 215.7
click at [811, 228] on div "Roof Products New" at bounding box center [860, 235] width 203 height 24
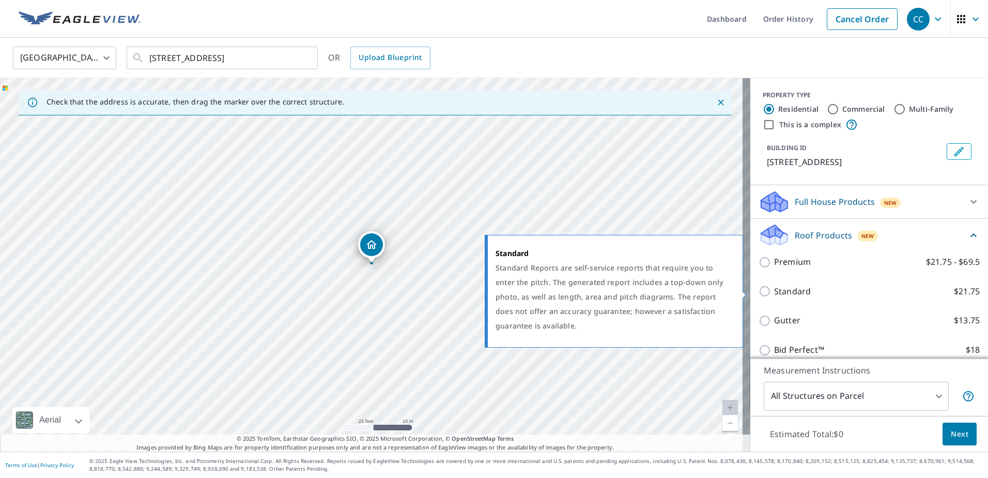
click at [794, 294] on p "Standard" at bounding box center [792, 291] width 37 height 13
click at [774, 294] on input "Standard $21.75" at bounding box center [767, 291] width 16 height 12
checkbox input "true"
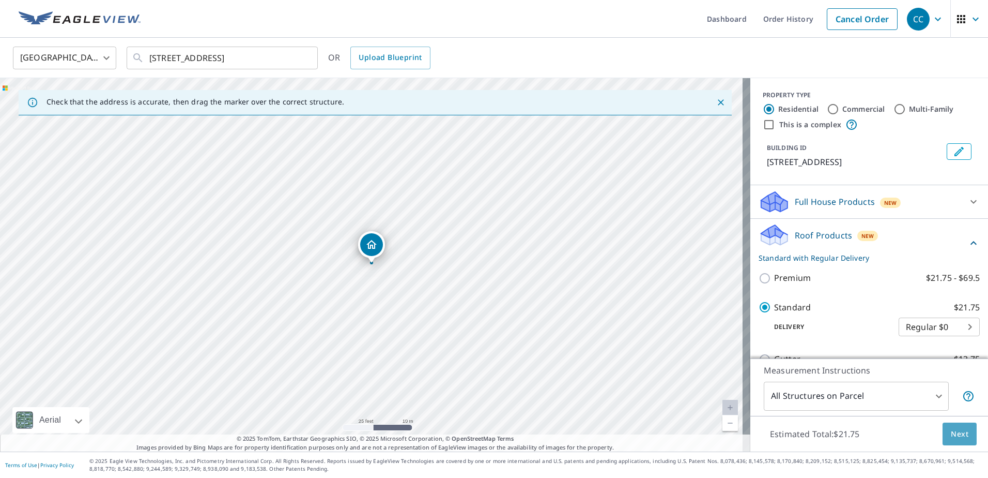
click at [950, 426] on button "Next" at bounding box center [960, 433] width 34 height 23
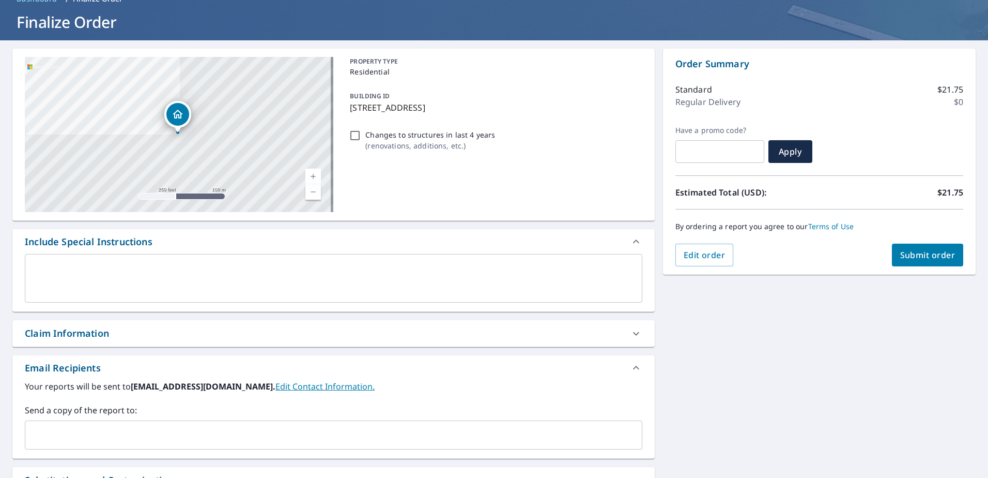
scroll to position [103, 0]
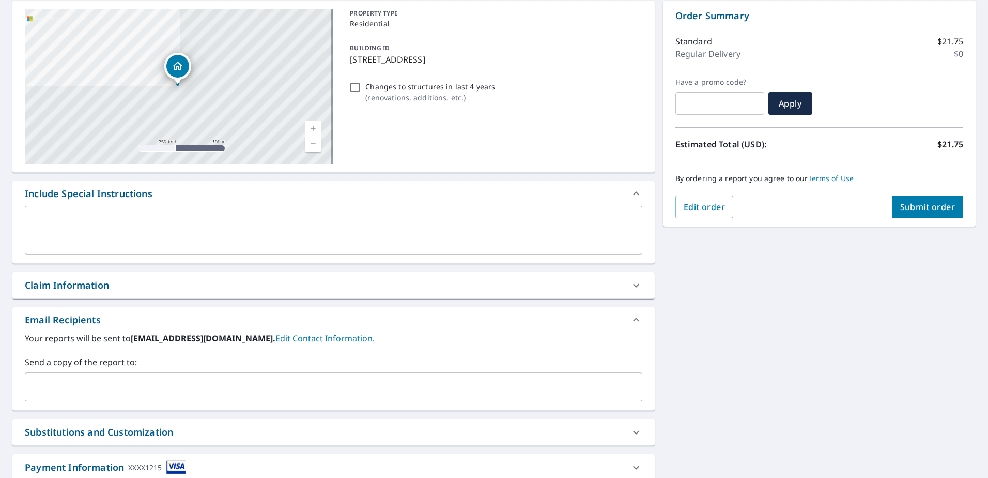
click at [239, 384] on input "text" at bounding box center [325, 387] width 593 height 20
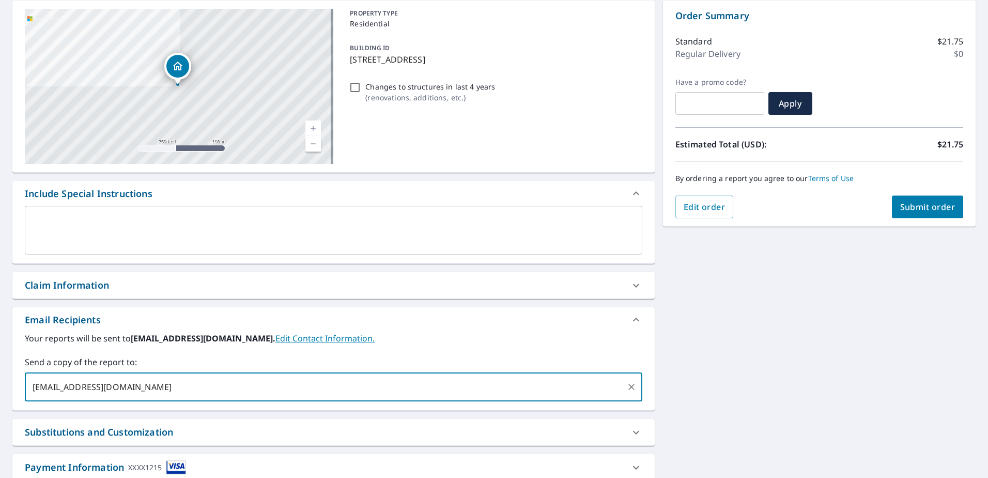
type input "[EMAIL_ADDRESS][DOMAIN_NAME]"
click at [172, 298] on div "Claim Information Claim number ​ Claim information ​ PO number ​ Date of loss ​…" at bounding box center [333, 285] width 643 height 27
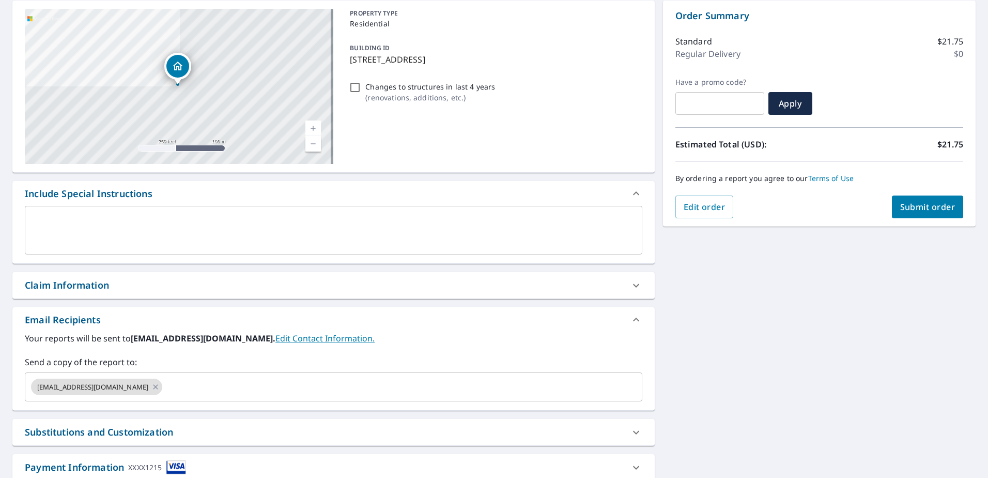
drag, startPoint x: 170, startPoint y: 289, endPoint x: 167, endPoint y: 294, distance: 5.8
click at [168, 293] on div "Claim Information" at bounding box center [333, 285] width 643 height 26
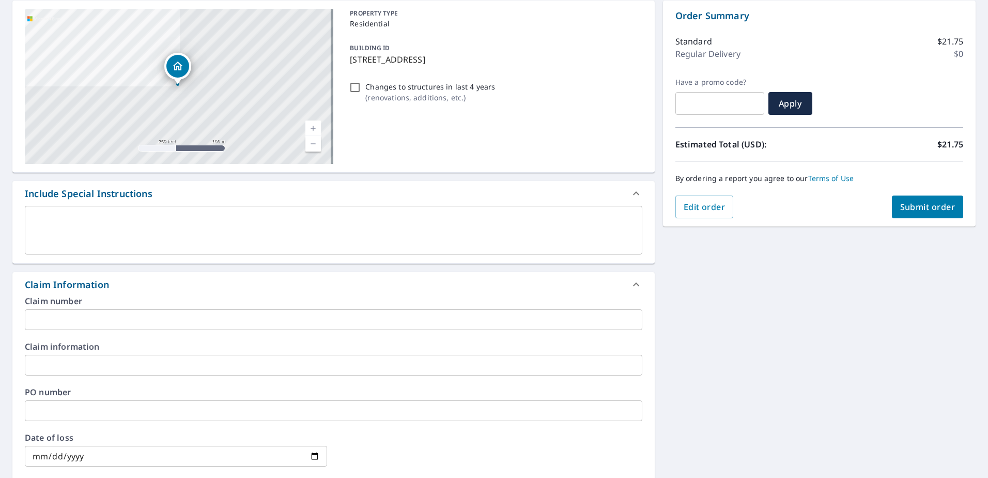
click at [183, 332] on div "Claim number ​ Claim information ​ PO number ​ Date of loss ​ Cat ID ​" at bounding box center [333, 409] width 643 height 224
click at [183, 323] on input "text" at bounding box center [334, 319] width 618 height 21
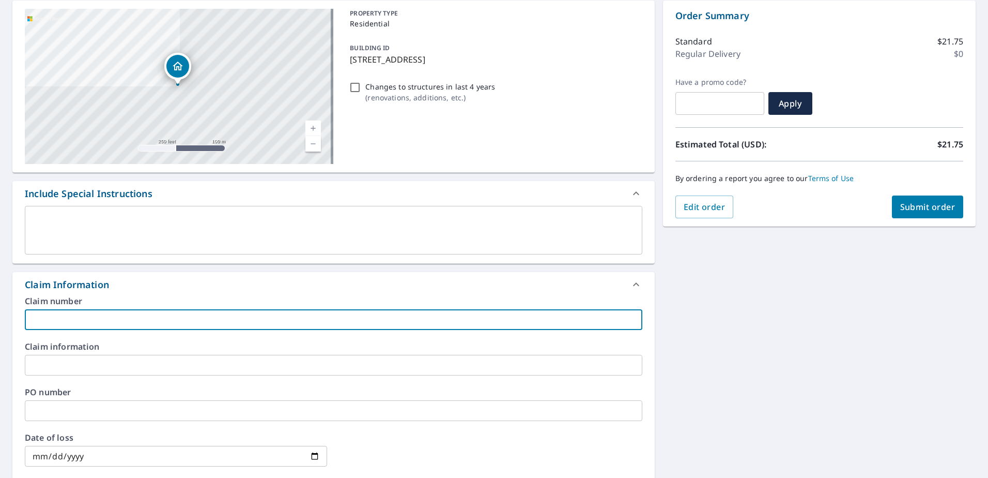
paste input "8159351"
click at [162, 320] on input "8159351" at bounding box center [334, 319] width 618 height 21
paste input "[PERSON_NAME] residence"
type input "8159351 [PERSON_NAME] residence"
click at [910, 201] on button "Submit order" at bounding box center [928, 206] width 72 height 23
